Goal: Task Accomplishment & Management: Use online tool/utility

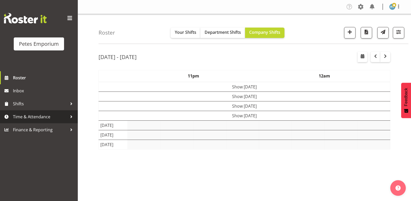
click at [40, 115] on span "Time & Attendance" at bounding box center [40, 117] width 54 height 8
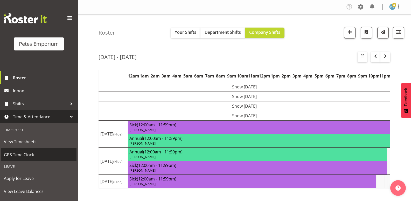
click at [29, 154] on span "GPS Time Clock" at bounding box center [39, 154] width 70 height 8
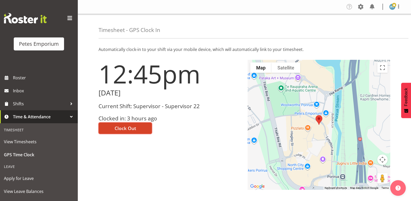
click at [128, 123] on button "Clock Out" at bounding box center [125, 127] width 53 height 11
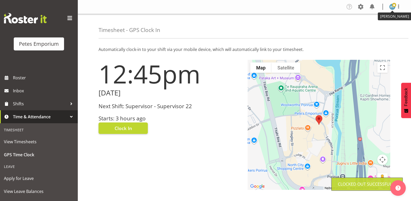
click at [391, 8] on img at bounding box center [392, 7] width 6 height 6
click at [365, 27] on link "Log Out" at bounding box center [377, 27] width 50 height 9
